Goal: Task Accomplishment & Management: Manage account settings

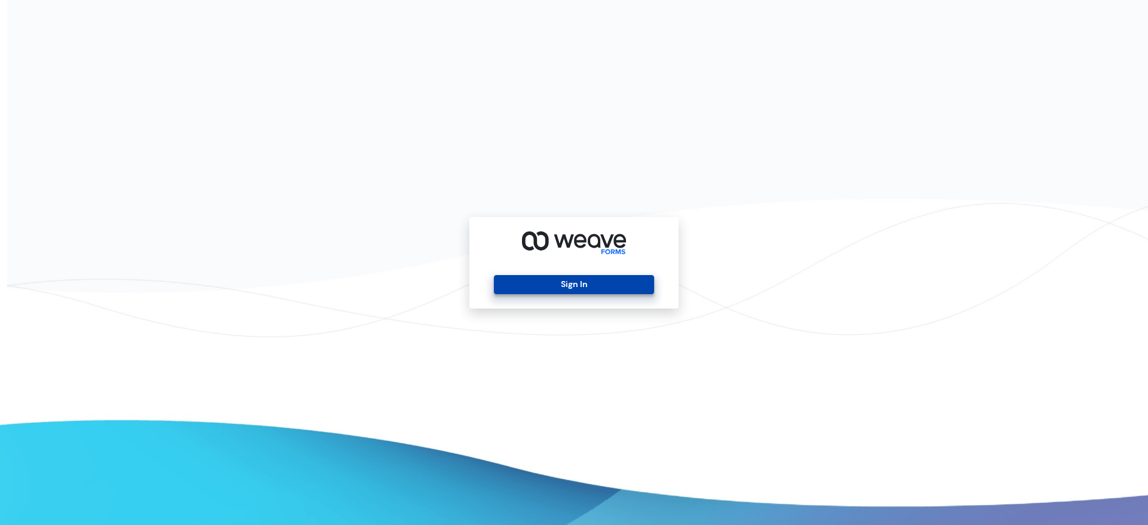
click at [524, 282] on button "Sign In" at bounding box center [574, 284] width 160 height 19
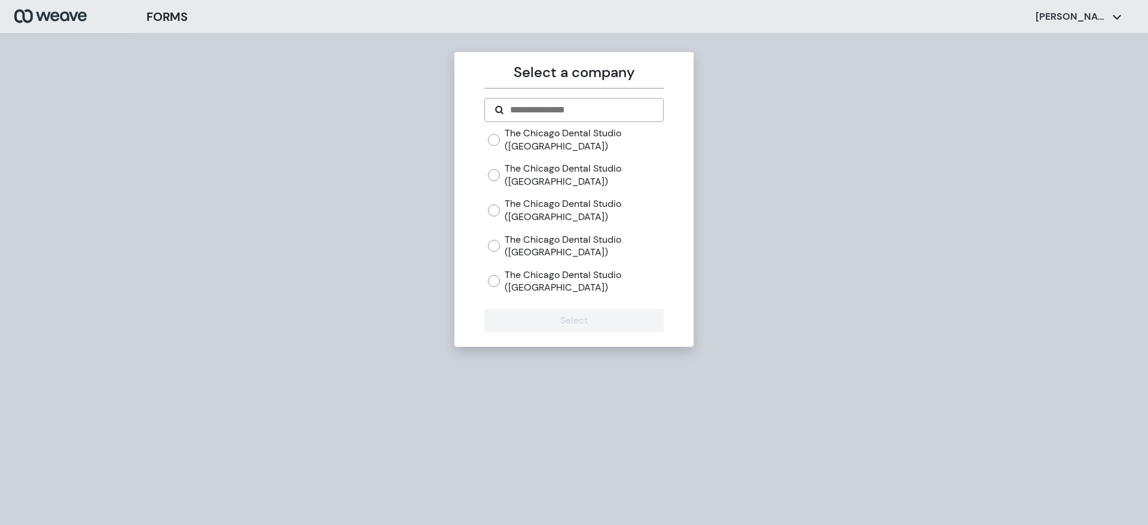
click at [691, 155] on div "Select a company The Chicago Dental Studio (Lakeview) The Chicago Dental Studio…" at bounding box center [573, 199] width 239 height 295
click at [504, 218] on div "The Chicago Dental Studio (Mayfair)" at bounding box center [575, 210] width 175 height 26
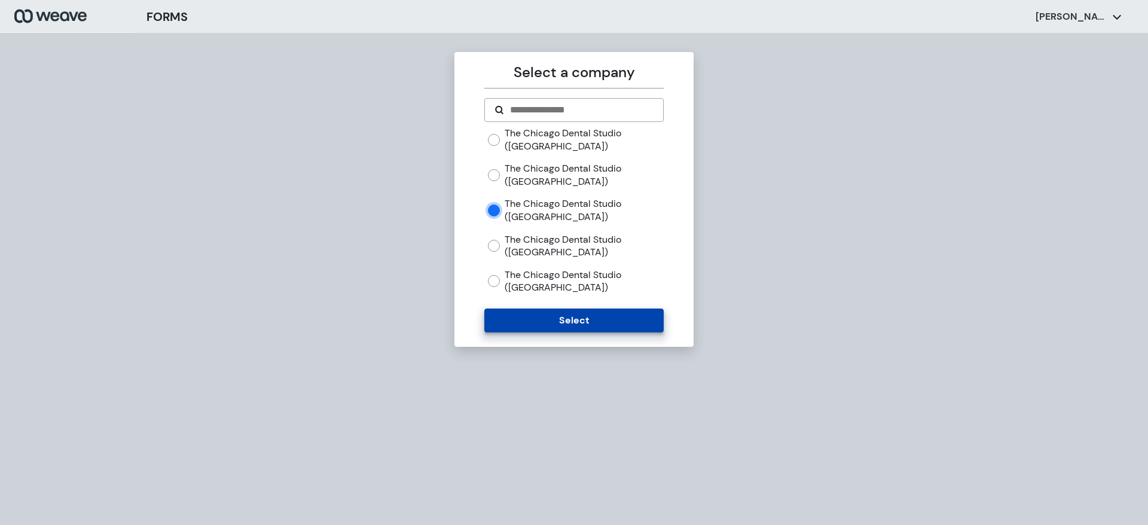
click at [526, 315] on button "Select" at bounding box center [573, 320] width 179 height 24
